Goal: Task Accomplishment & Management: Use online tool/utility

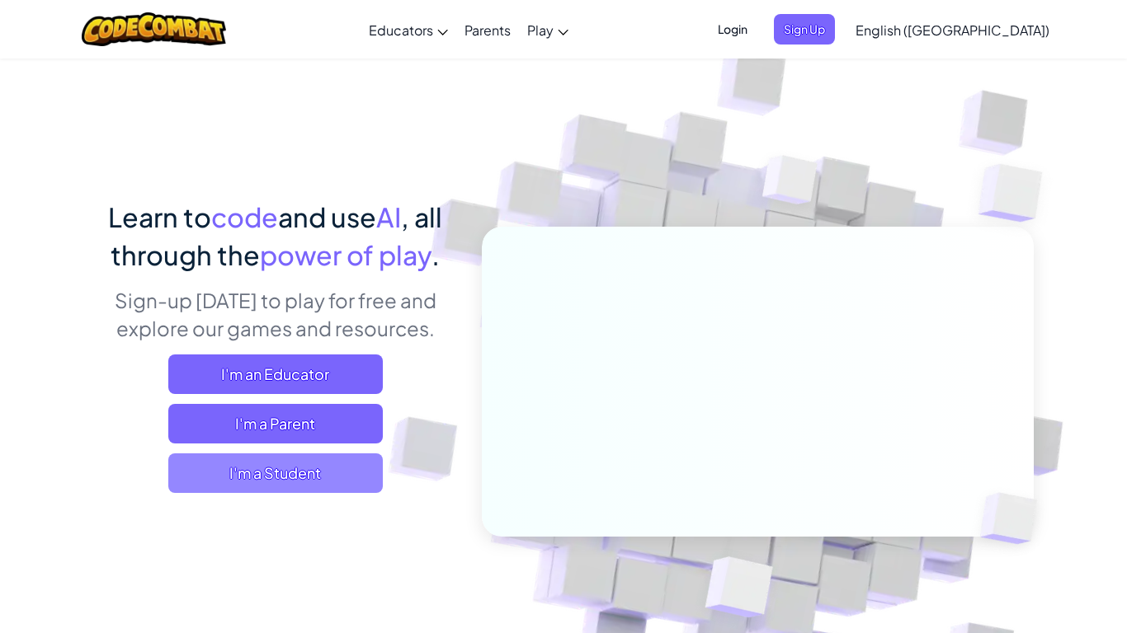
click at [260, 475] on span "I'm a Student" at bounding box center [275, 474] width 214 height 40
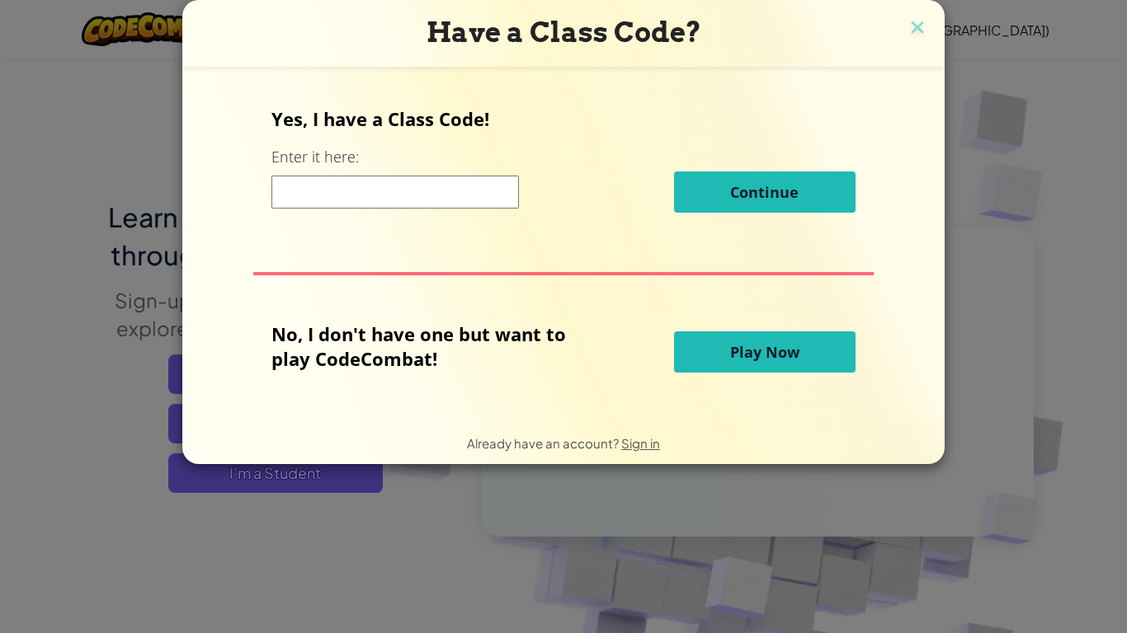
click at [707, 362] on button "Play Now" at bounding box center [764, 352] width 181 height 41
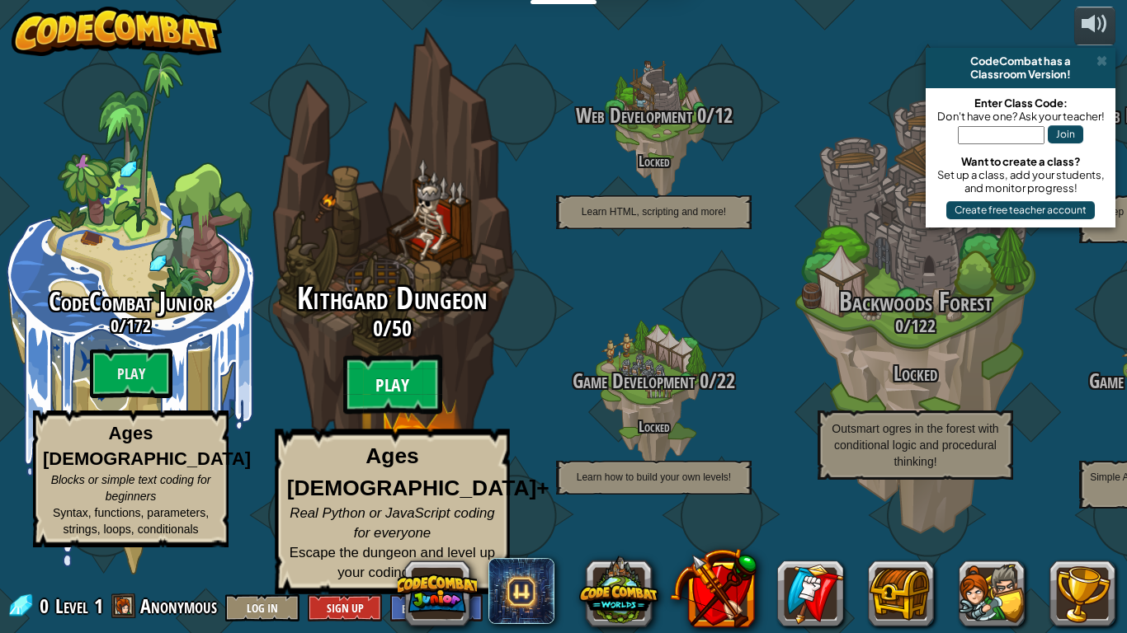
click at [365, 400] on btn "Play" at bounding box center [392, 384] width 99 height 59
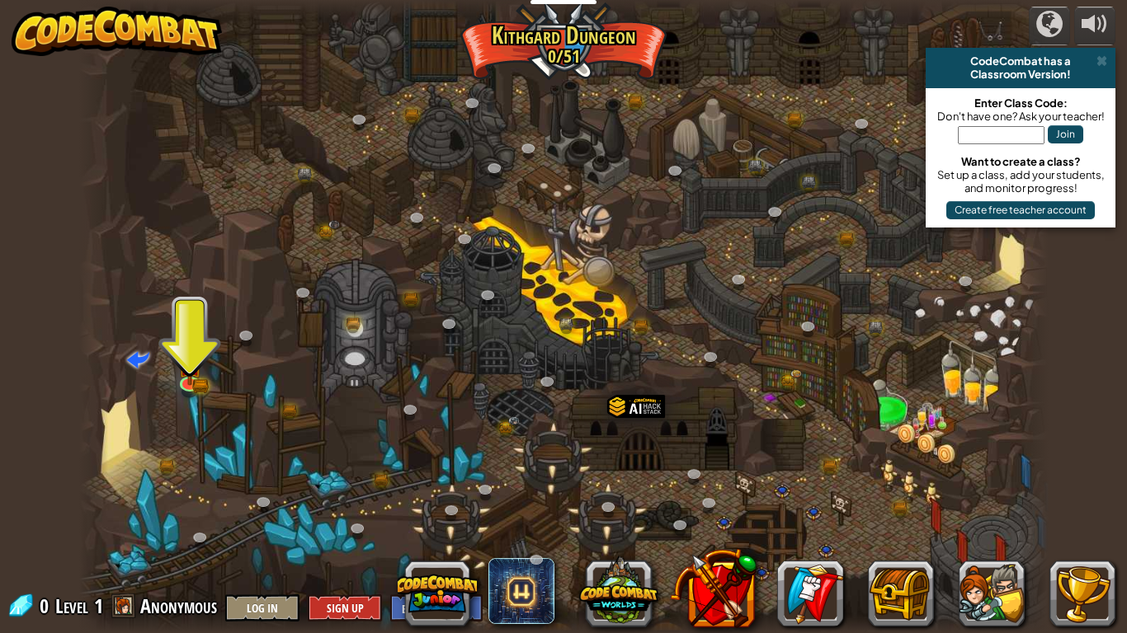
click at [203, 308] on div at bounding box center [563, 316] width 969 height 633
click at [198, 327] on div at bounding box center [563, 316] width 969 height 633
click at [187, 387] on link at bounding box center [190, 381] width 33 height 33
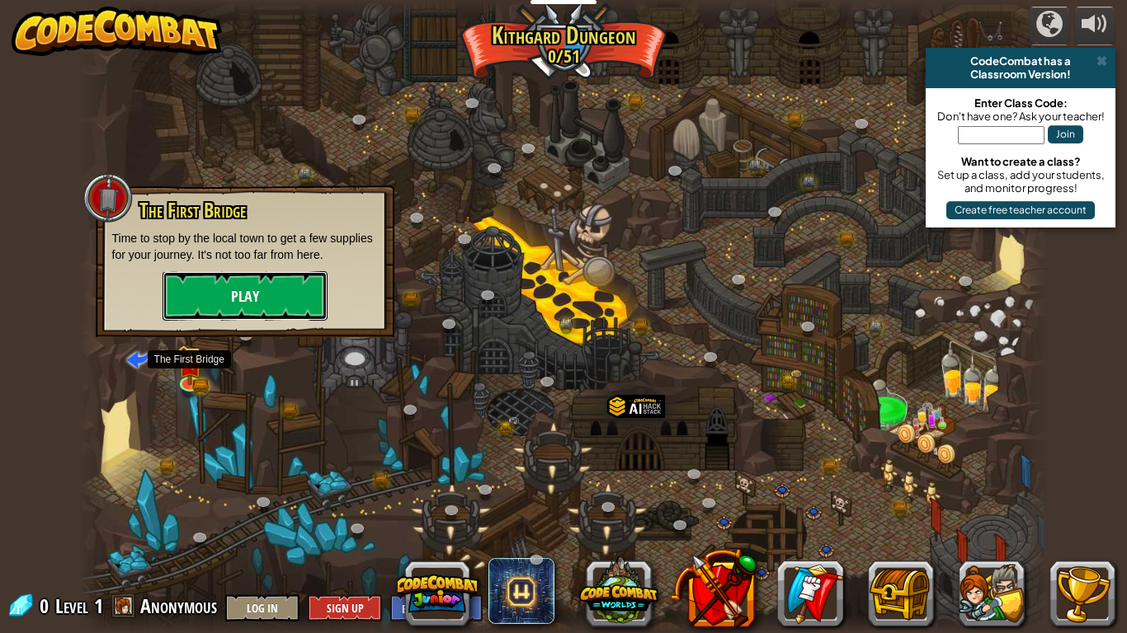
click at [233, 294] on button "Play" at bounding box center [244, 295] width 165 height 49
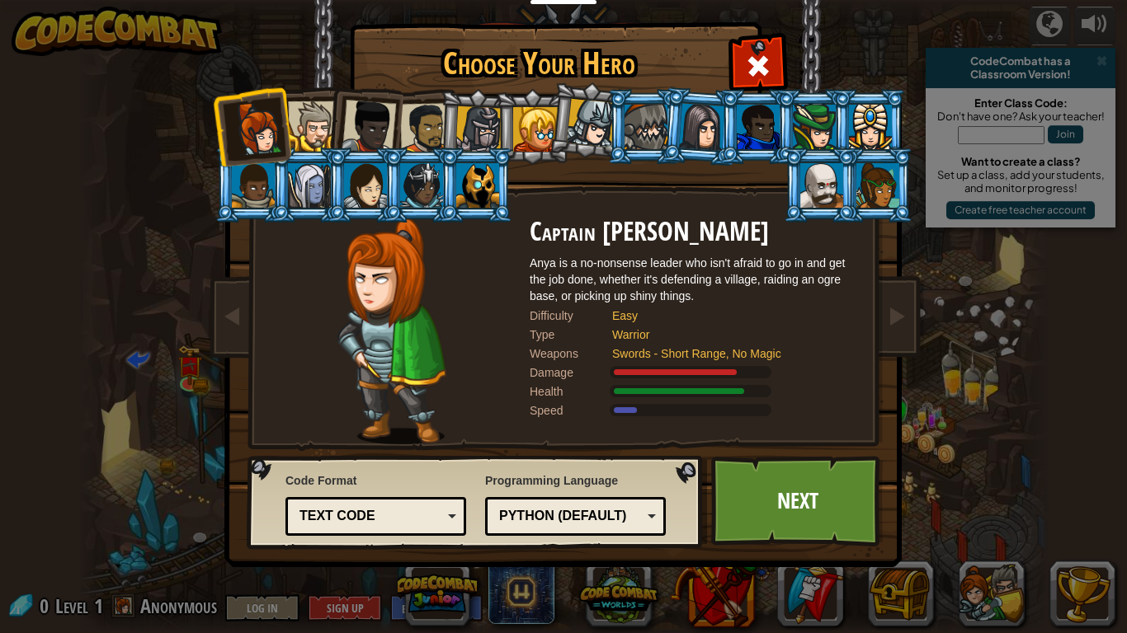
click at [361, 140] on div at bounding box center [368, 127] width 54 height 54
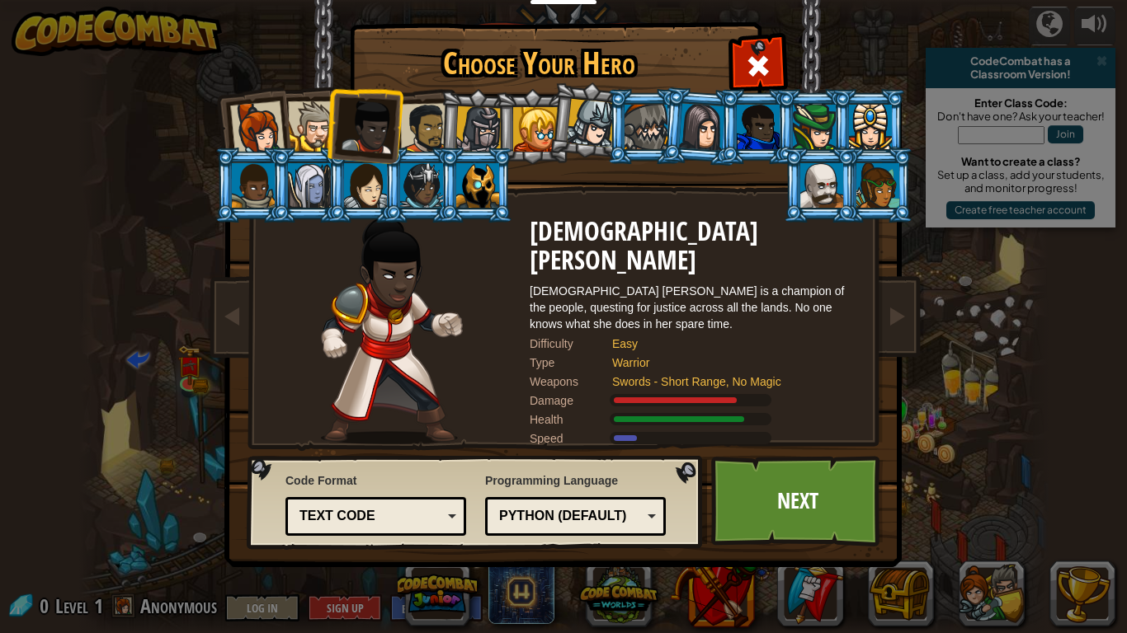
click at [529, 139] on div at bounding box center [535, 129] width 45 height 45
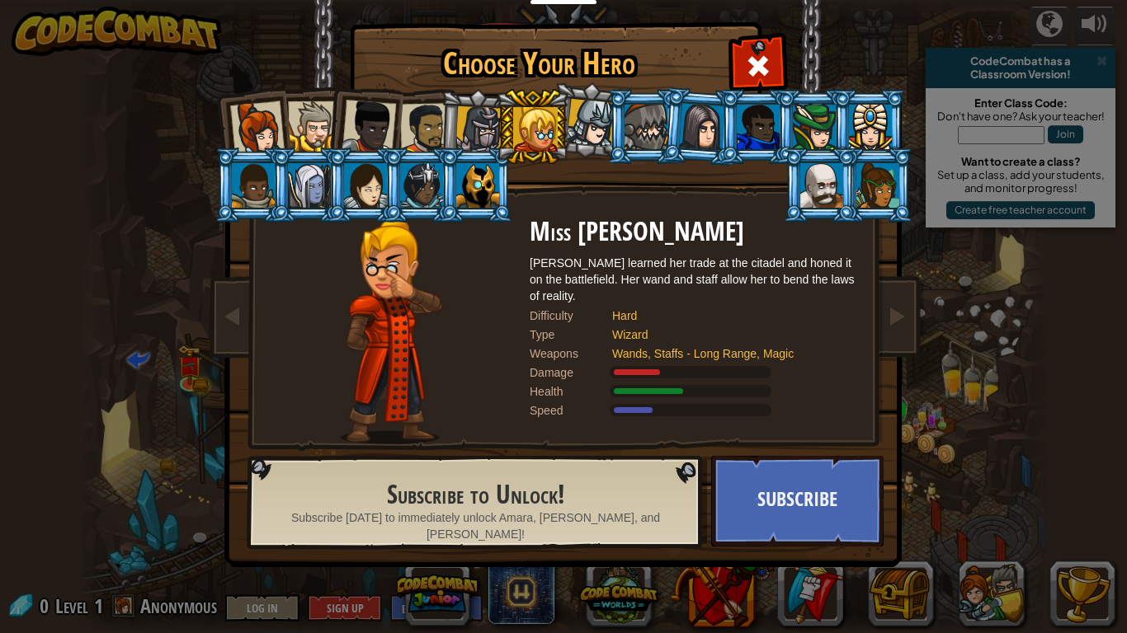
click at [642, 129] on div at bounding box center [645, 127] width 43 height 45
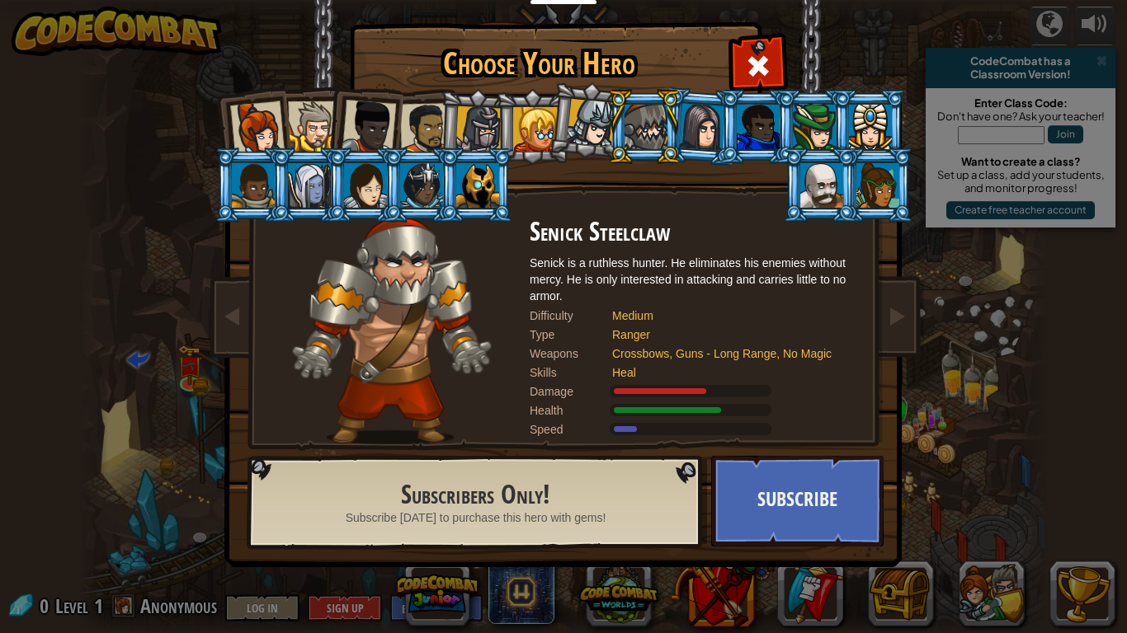
click at [466, 134] on div at bounding box center [478, 129] width 47 height 47
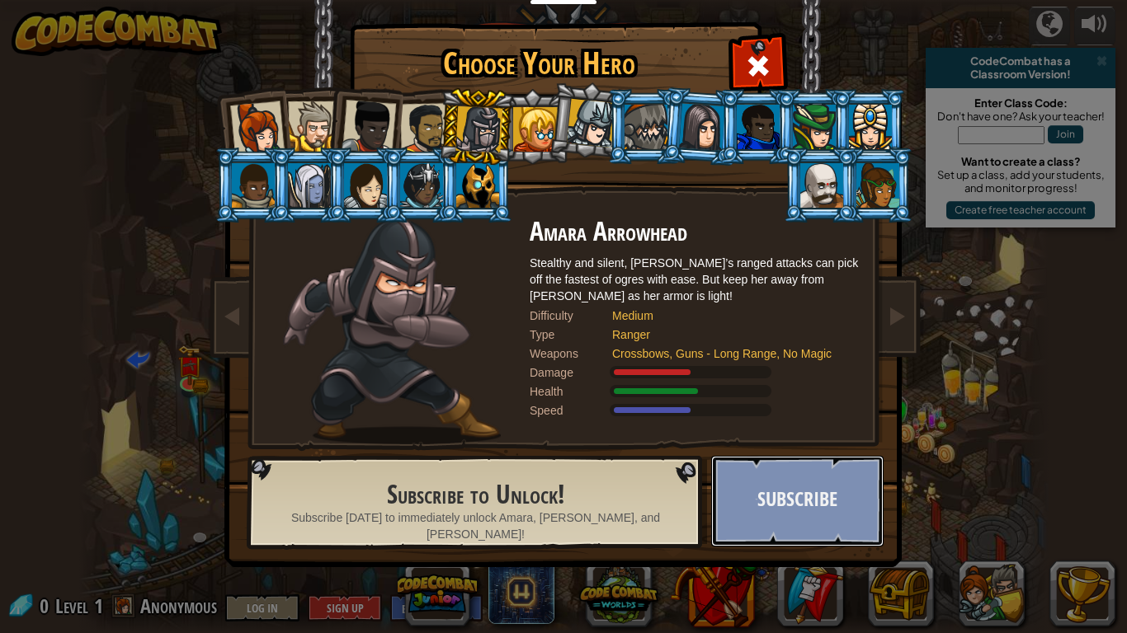
click at [782, 507] on button "Subscribe" at bounding box center [797, 501] width 172 height 91
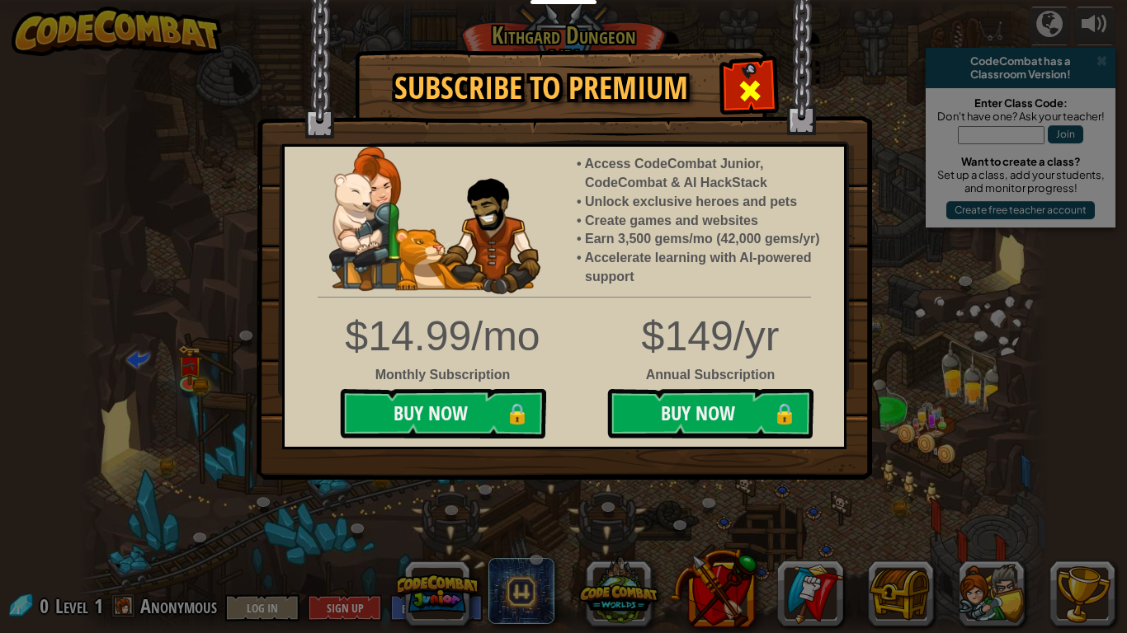
click at [757, 99] on span at bounding box center [750, 91] width 26 height 26
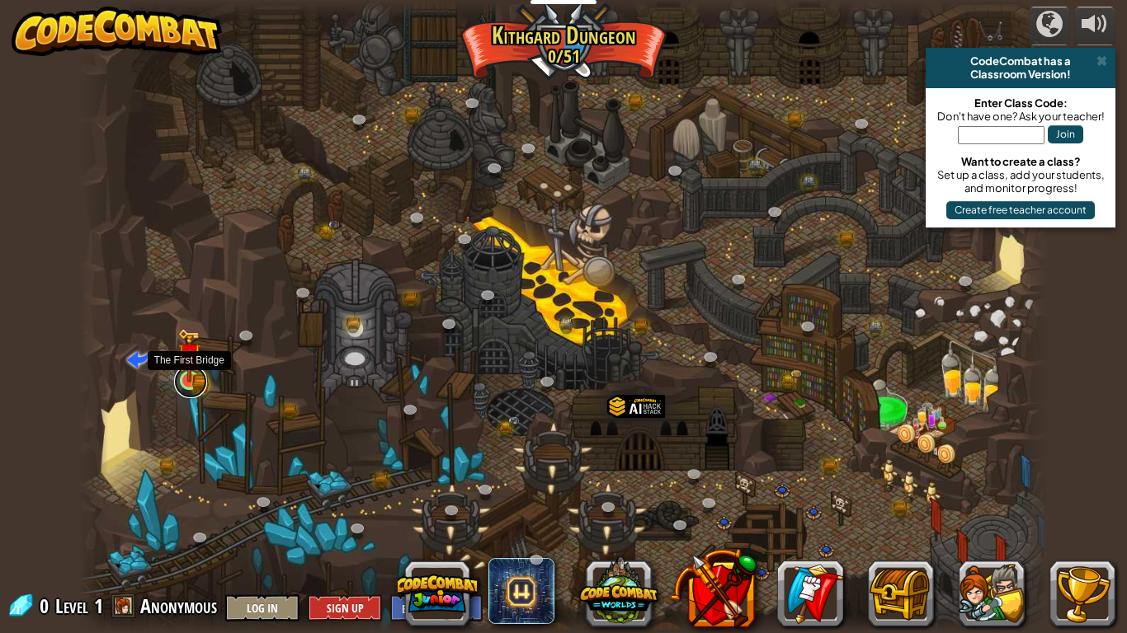
click at [186, 387] on link at bounding box center [190, 381] width 33 height 33
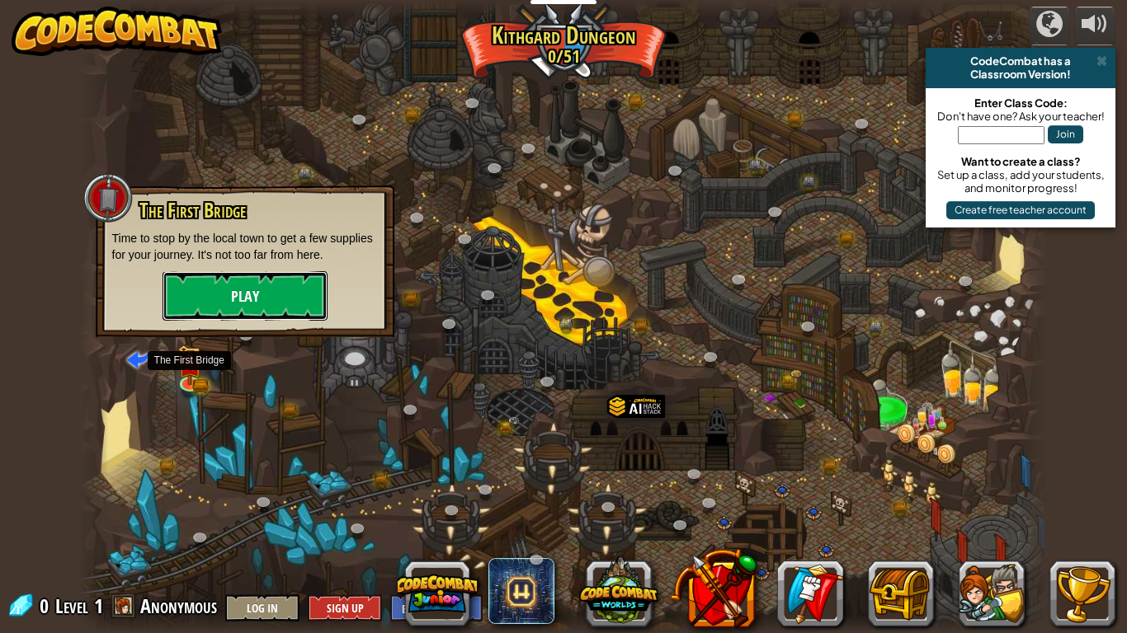
click at [191, 308] on button "Play" at bounding box center [244, 295] width 165 height 49
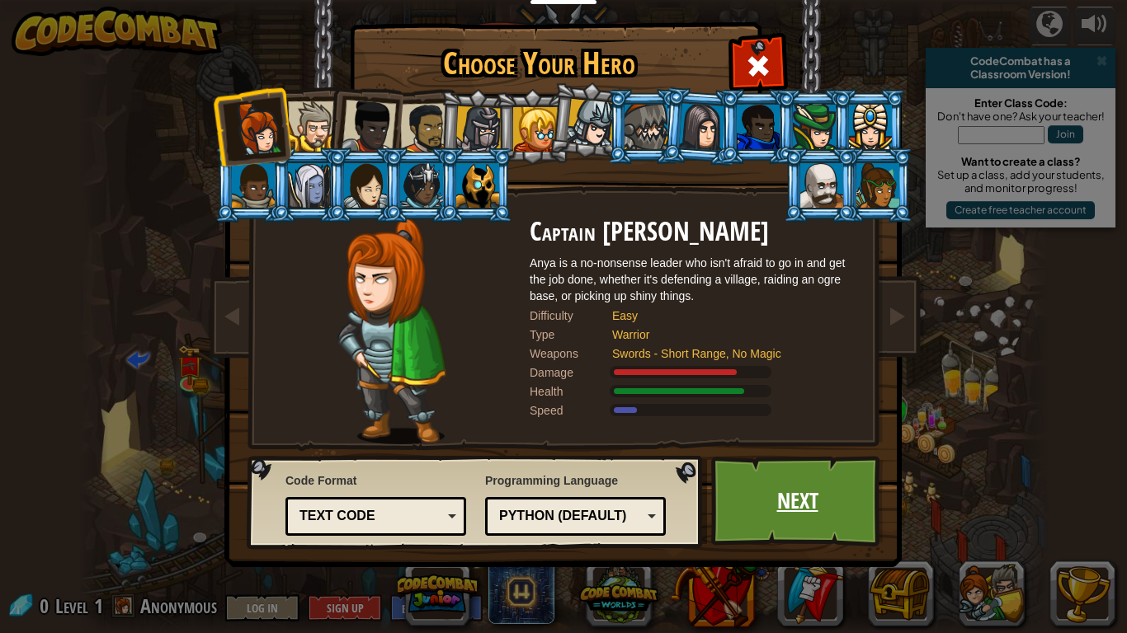
click at [788, 463] on link "Next" at bounding box center [797, 501] width 172 height 91
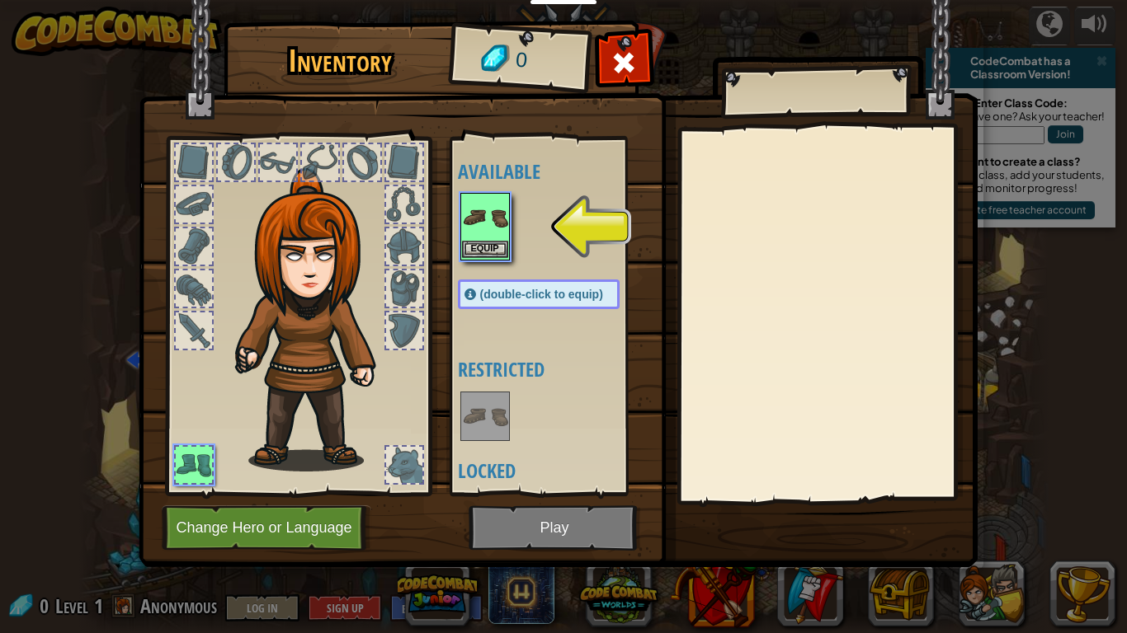
click at [471, 216] on img at bounding box center [485, 218] width 46 height 46
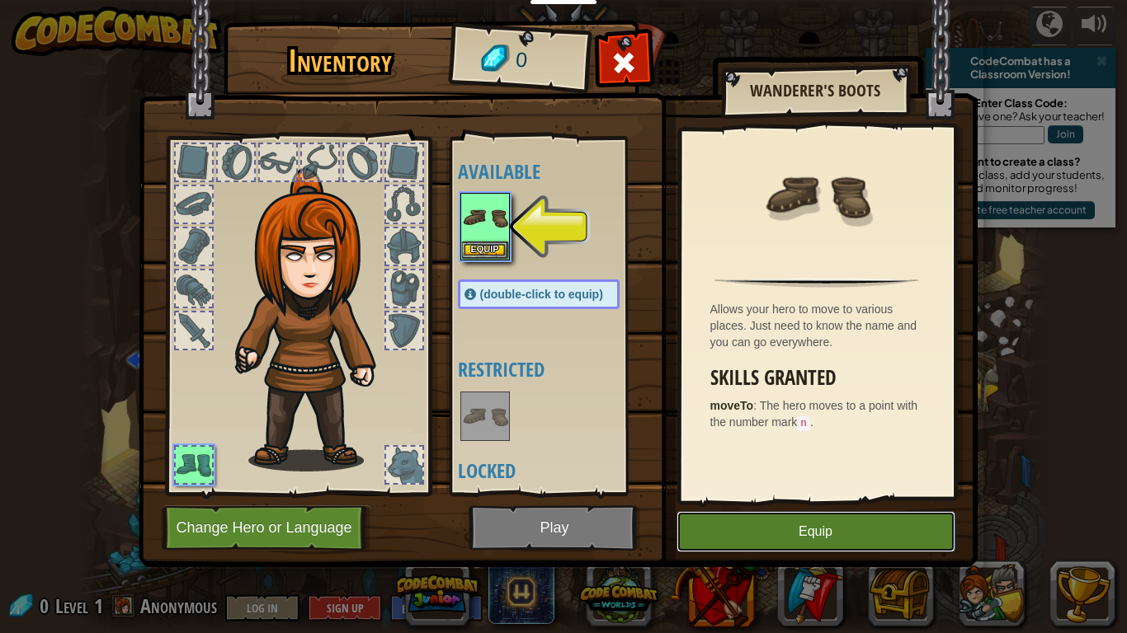
click at [802, 531] on button "Equip" at bounding box center [815, 531] width 279 height 41
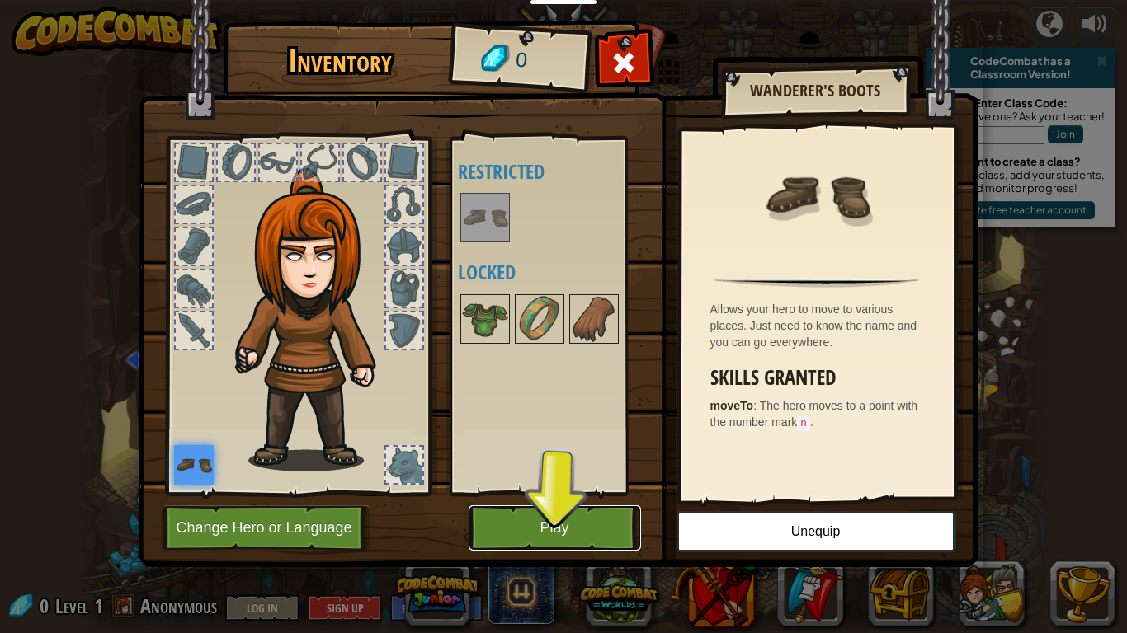
click at [572, 529] on button "Play" at bounding box center [554, 528] width 172 height 45
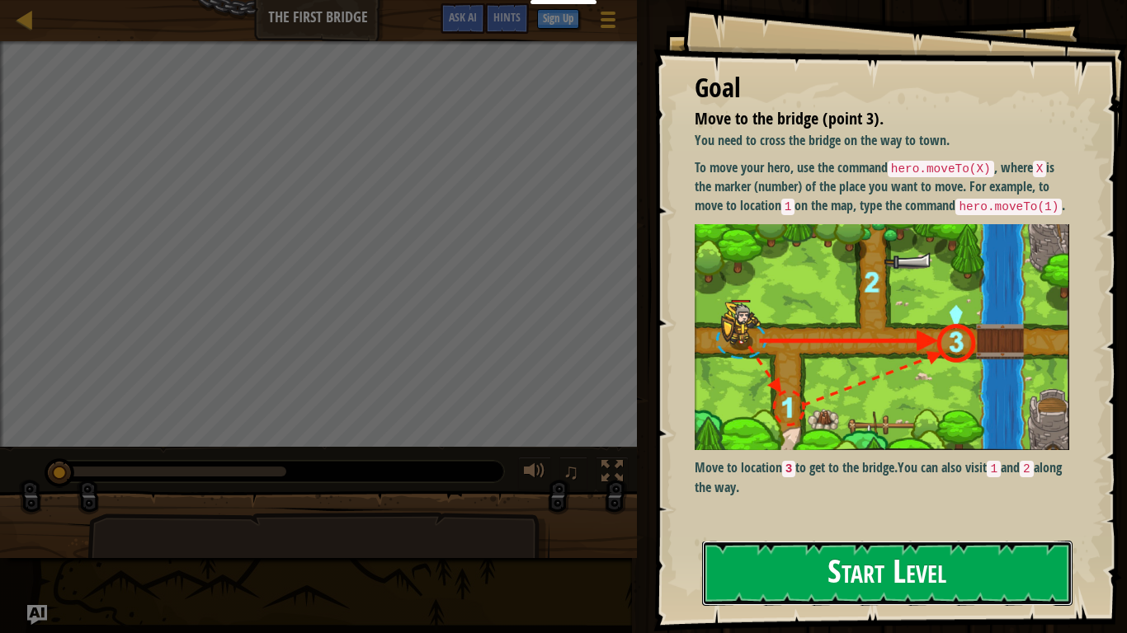
click at [795, 554] on button "Start Level" at bounding box center [887, 573] width 370 height 65
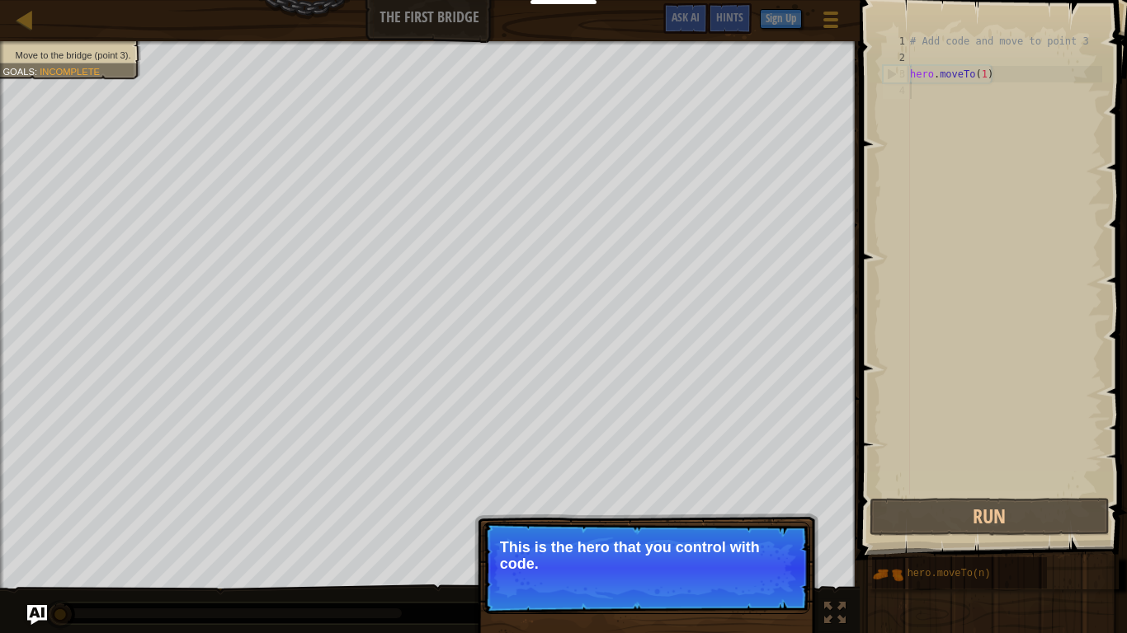
click at [567, 558] on p "This is the hero that you control with code." at bounding box center [646, 555] width 293 height 33
click at [748, 585] on button "Continue" at bounding box center [762, 586] width 68 height 21
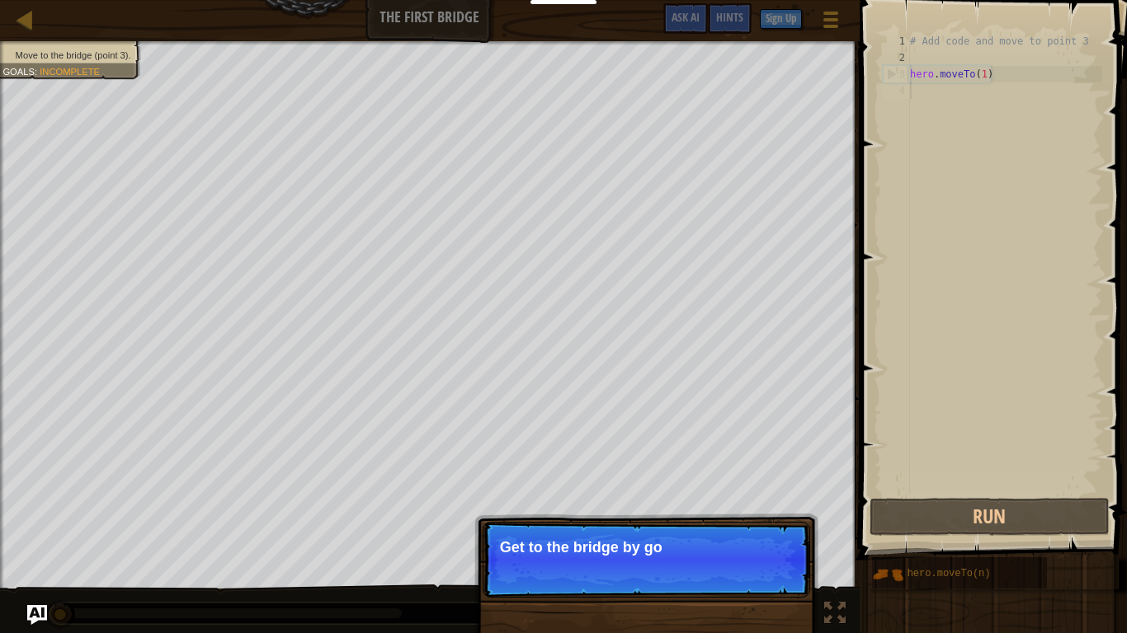
click at [760, 581] on p "Skip (esc) Continue Get to the bridge by go" at bounding box center [645, 560] width 327 height 76
click at [760, 581] on p "Skip (esc) Continue Get to the bridge by going to" at bounding box center [645, 560] width 327 height 76
click at [760, 581] on p "Skip (esc) Continue Get to the bridge by going to point" at bounding box center [645, 561] width 327 height 78
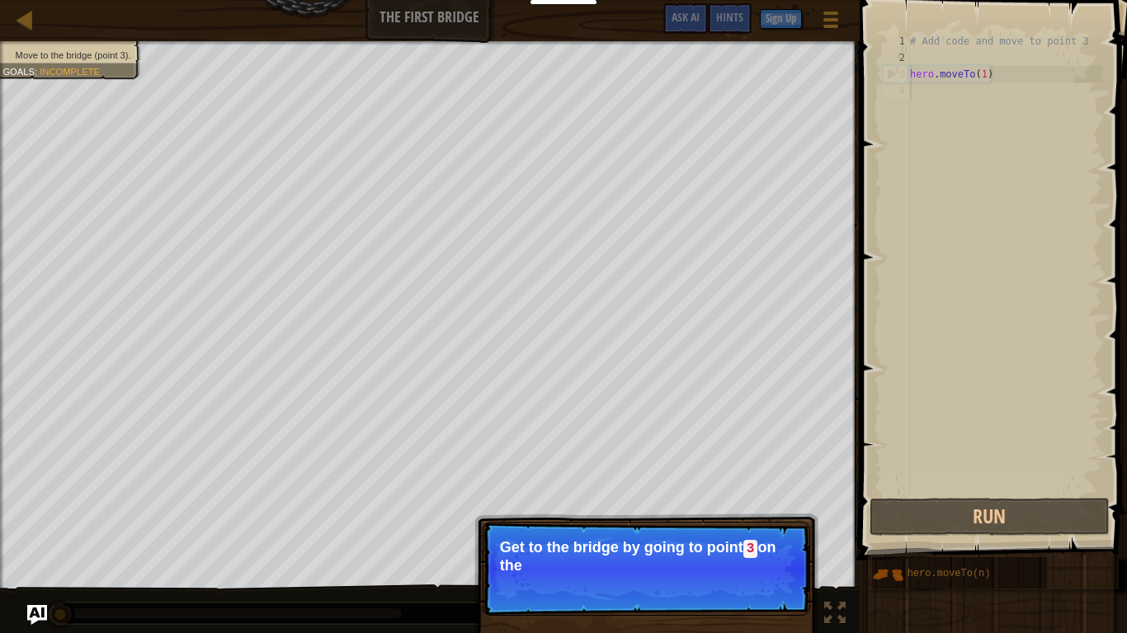
click at [760, 581] on p "Skip (esc) Continue Get to the bridge by going to point 3 on the" at bounding box center [645, 569] width 327 height 94
click at [760, 581] on button "Continue" at bounding box center [762, 587] width 68 height 21
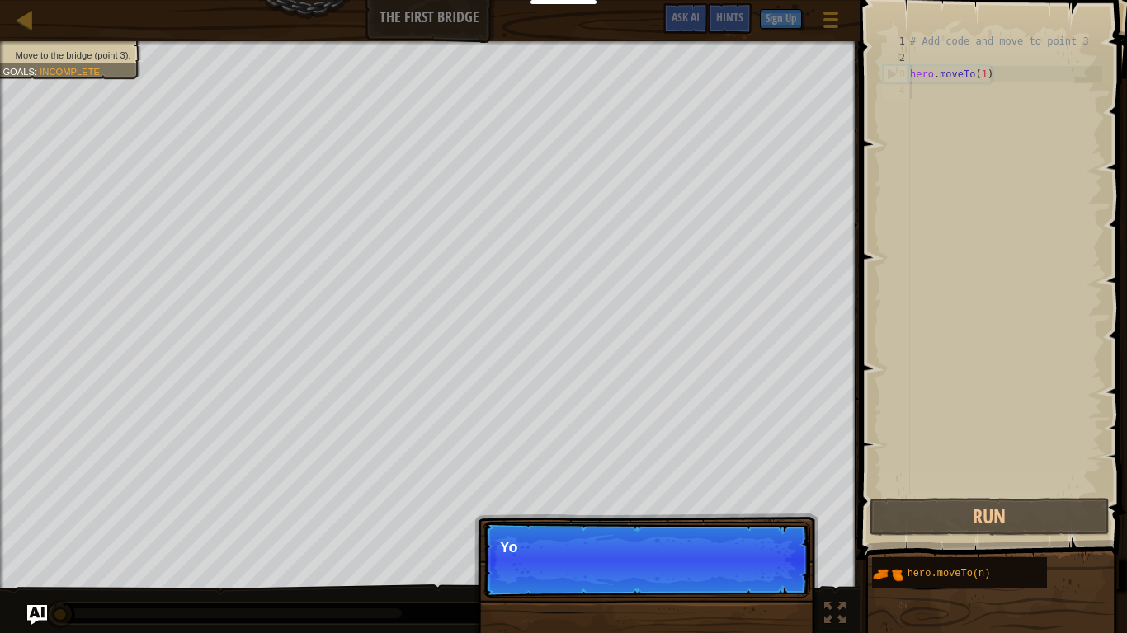
click at [760, 581] on p "Skip (esc) Continue Yo" at bounding box center [645, 560] width 327 height 76
click at [760, 581] on p "Skip (esc) Continue You can" at bounding box center [645, 560] width 327 height 76
click at [760, 581] on p "Skip (esc) Continue You can use the" at bounding box center [645, 560] width 327 height 76
click at [760, 581] on p "Skip (esc) Continue You can use these methods. R" at bounding box center [645, 560] width 327 height 76
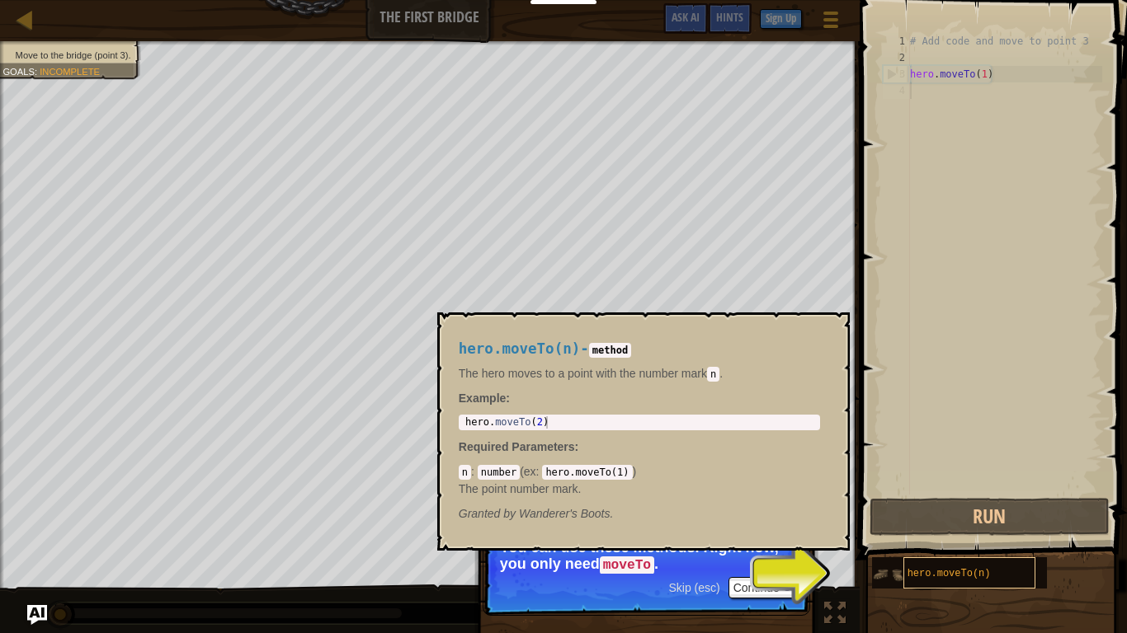
click at [942, 568] on span "hero.moveTo(n)" at bounding box center [948, 574] width 83 height 12
click at [931, 571] on span "hero.moveTo(n)" at bounding box center [948, 574] width 83 height 12
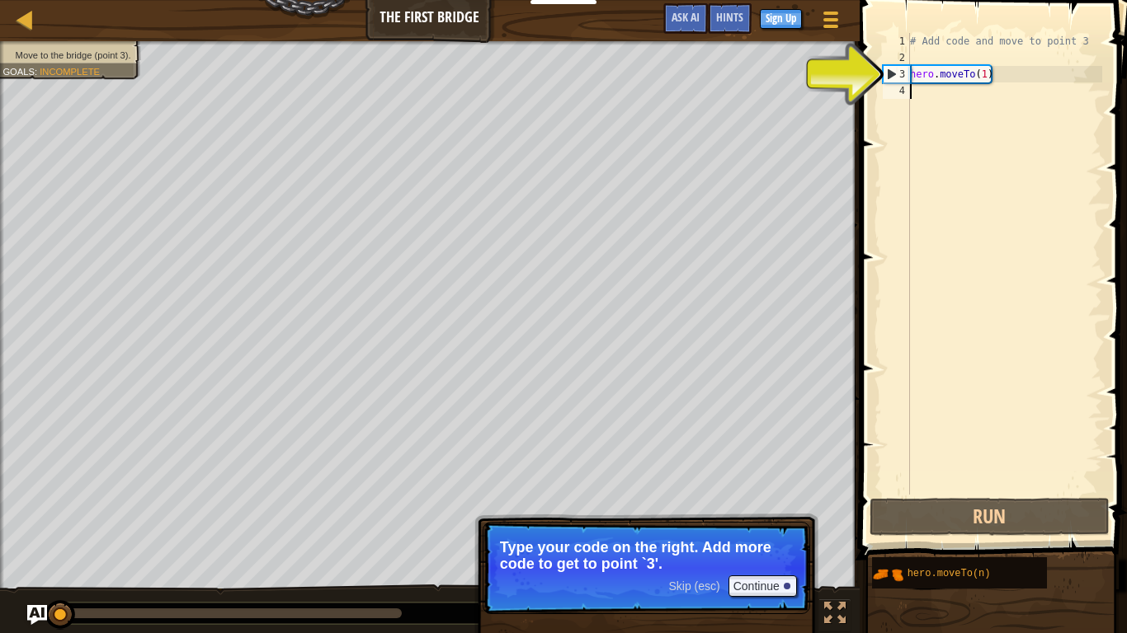
click at [891, 71] on div "3" at bounding box center [896, 74] width 26 height 16
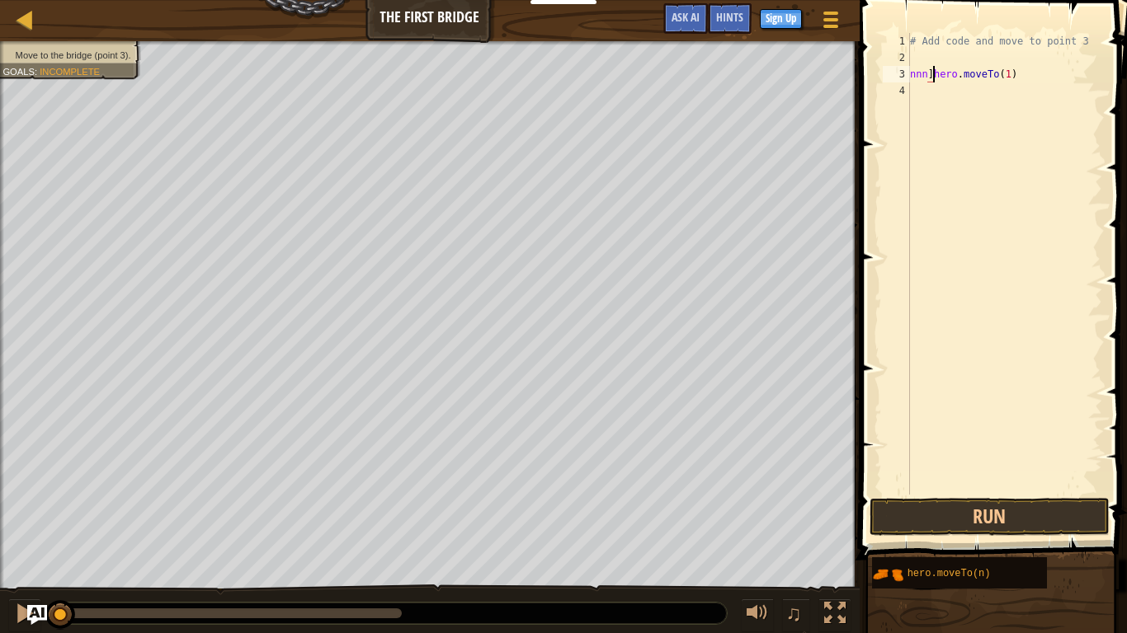
scroll to position [7, 3]
type textarea "hero.moveTo(1)"
